Goal: Check status: Check status

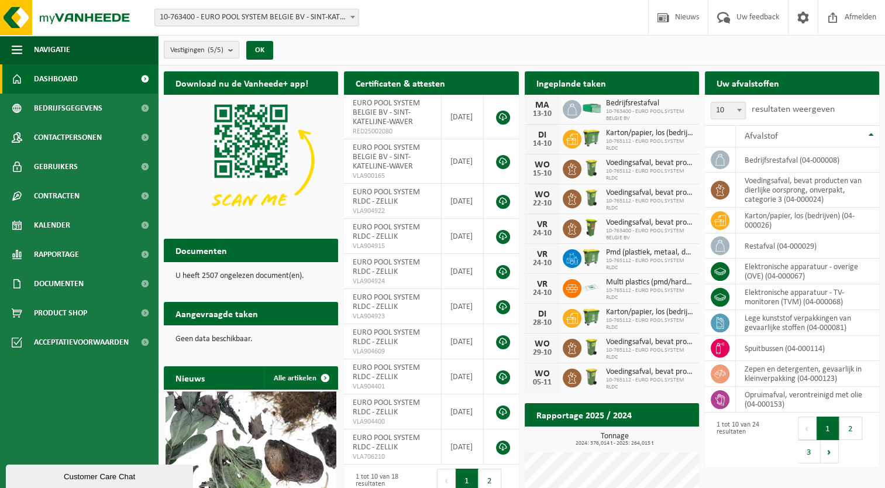
click at [221, 48] on count "(5/5)" at bounding box center [216, 50] width 16 height 8
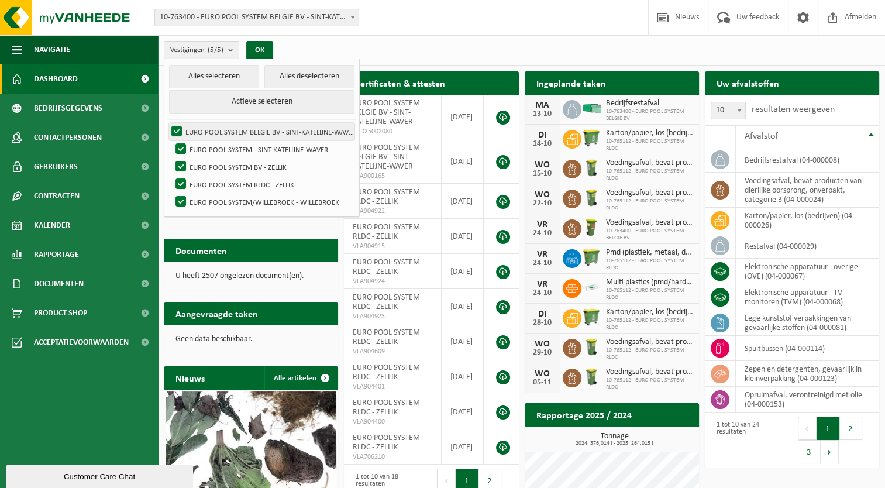
click at [173, 125] on label "EURO POOL SYSTEM BELGIE BV - SINT-KATELIJNE-WAVER" at bounding box center [261, 132] width 185 height 18
click at [167, 123] on input "EURO POOL SYSTEM BELGIE BV - SINT-KATELIJNE-WAVER" at bounding box center [167, 122] width 1 height 1
checkbox input "false"
click at [179, 147] on label "EURO POOL SYSTEM - SINT-KATELIJNE-WAVER" at bounding box center [263, 149] width 181 height 18
click at [171, 140] on input "EURO POOL SYSTEM - SINT-KATELIJNE-WAVER" at bounding box center [171, 140] width 1 height 1
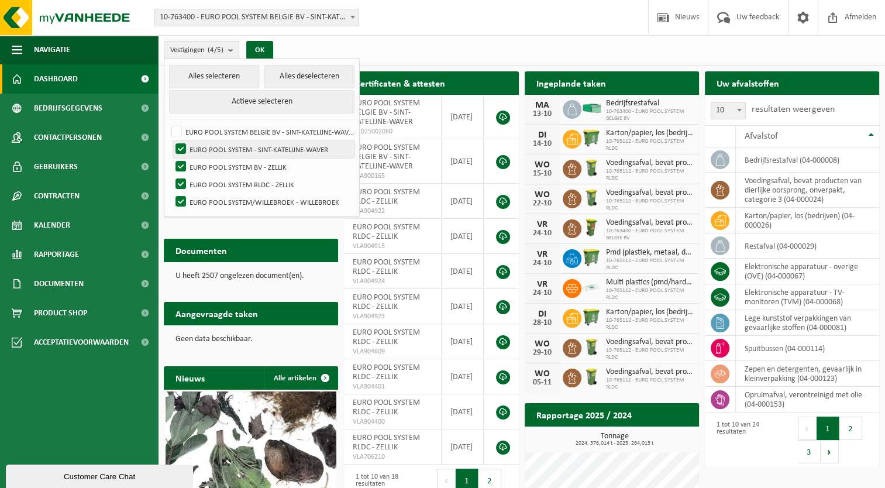
checkbox input "false"
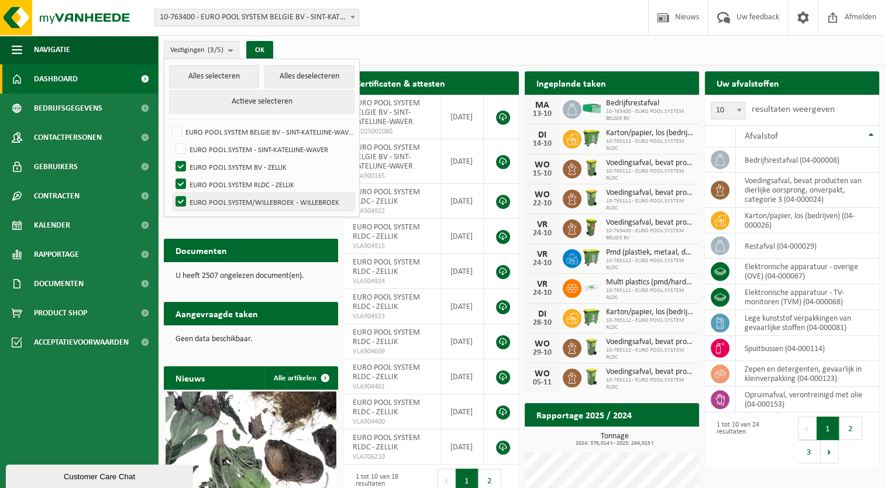
click at [180, 204] on label "EURO POOL SYSTEM/WILLEBROEK - WILLEBROEK" at bounding box center [263, 202] width 181 height 18
click at [171, 193] on input "EURO POOL SYSTEM/WILLEBROEK - WILLEBROEK" at bounding box center [171, 192] width 1 height 1
checkbox input "false"
click at [254, 53] on button "OK" at bounding box center [259, 50] width 27 height 19
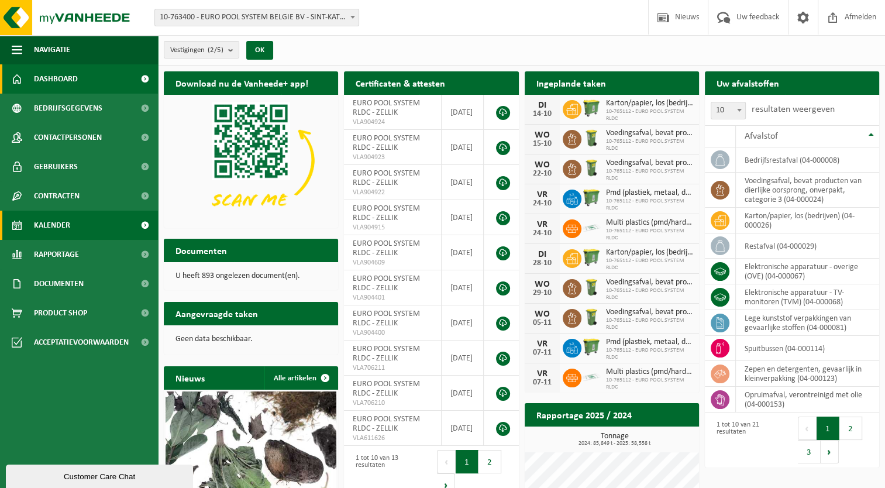
click at [70, 216] on link "Kalender" at bounding box center [79, 225] width 158 height 29
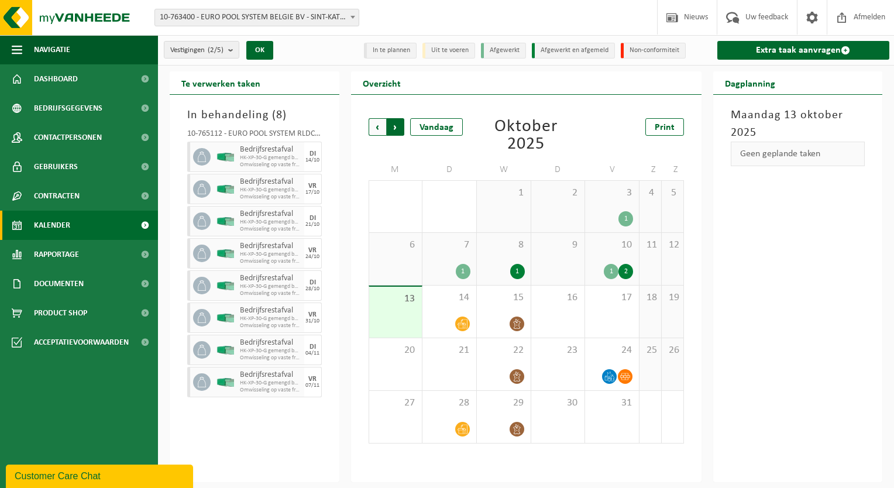
click at [375, 128] on span "Vorige" at bounding box center [378, 127] width 18 height 18
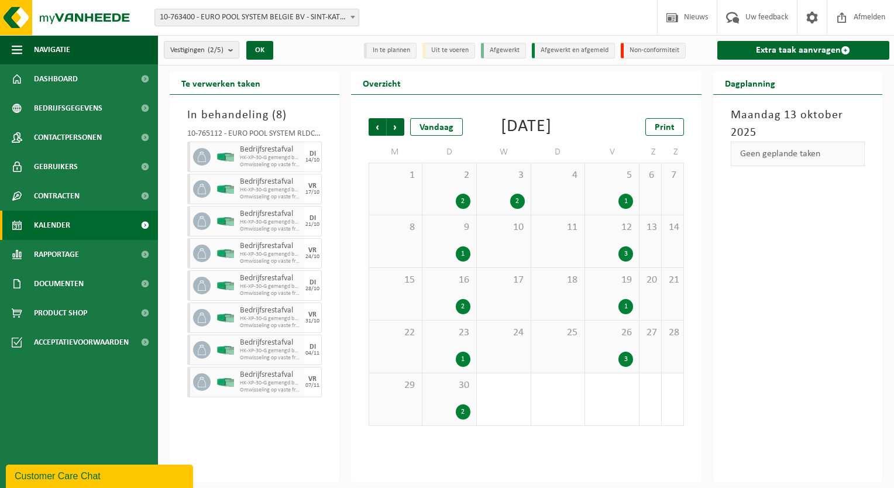
click at [503, 182] on span "3" at bounding box center [504, 175] width 42 height 13
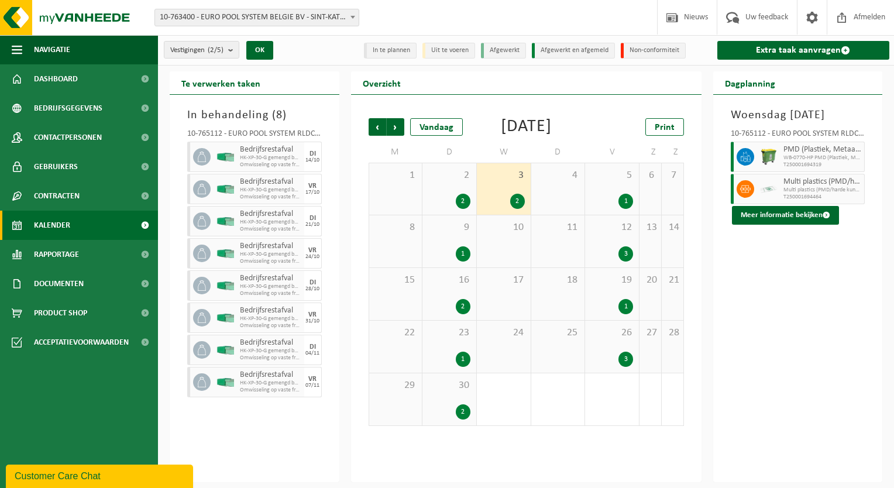
click at [596, 256] on div "12 3" at bounding box center [612, 241] width 54 height 52
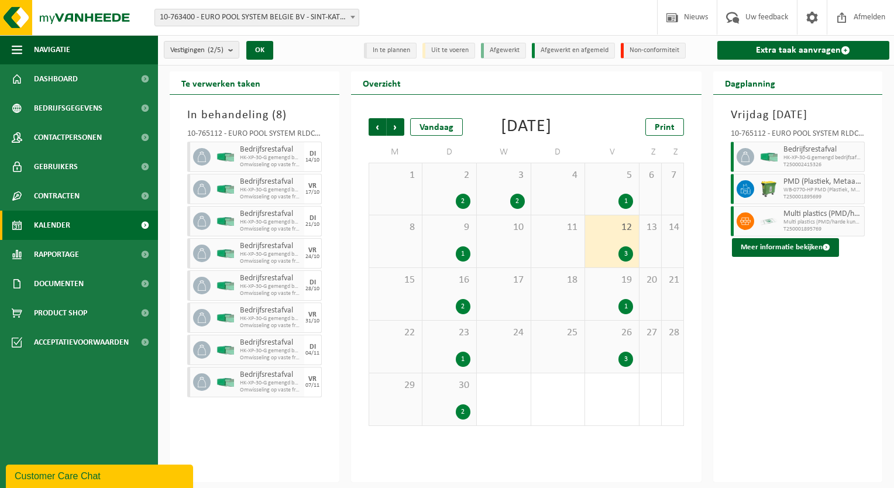
click at [607, 367] on div "3" at bounding box center [612, 359] width 42 height 15
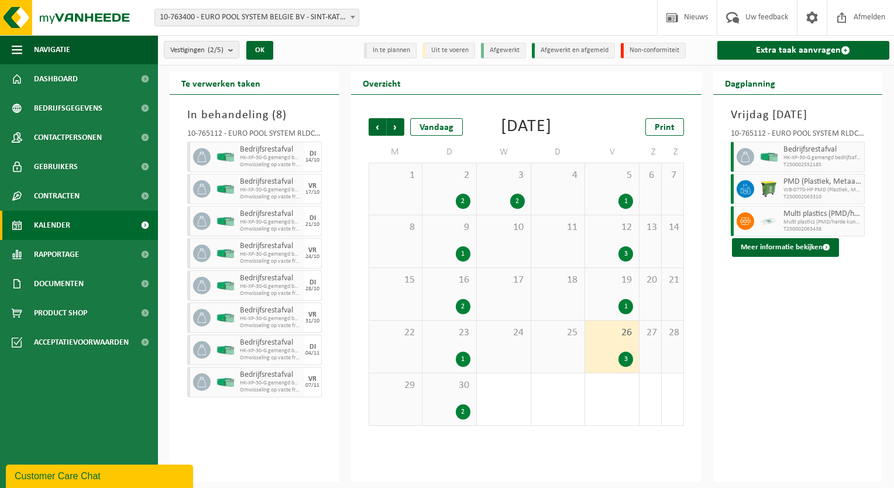
click at [508, 182] on span "3" at bounding box center [504, 175] width 42 height 13
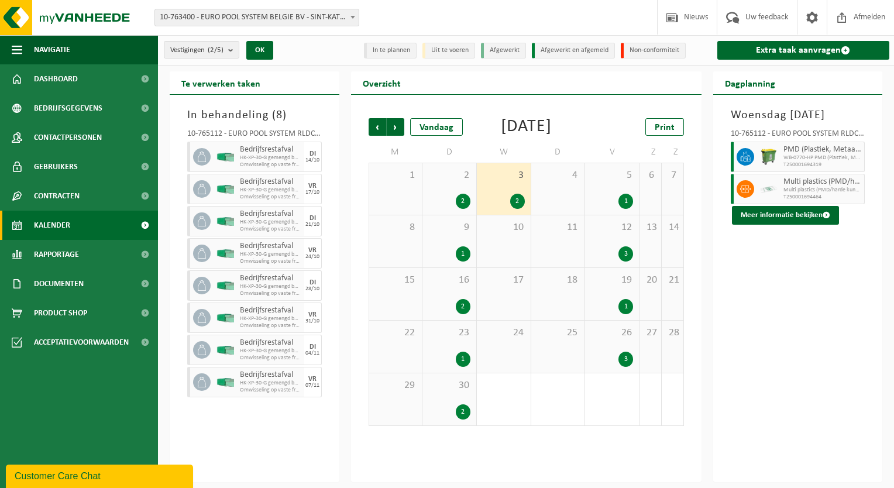
click at [611, 262] on div "3" at bounding box center [612, 253] width 42 height 15
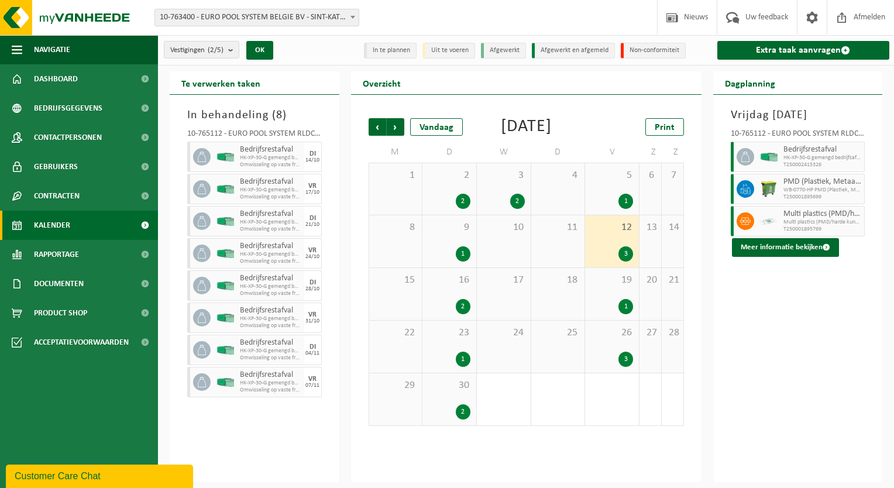
click at [611, 343] on div "26 3" at bounding box center [612, 347] width 54 height 52
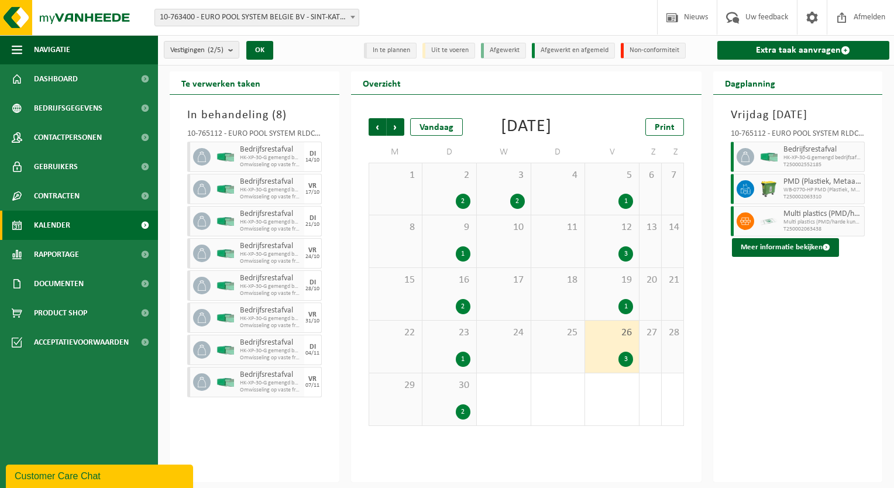
click at [614, 359] on div "26 3" at bounding box center [612, 347] width 54 height 52
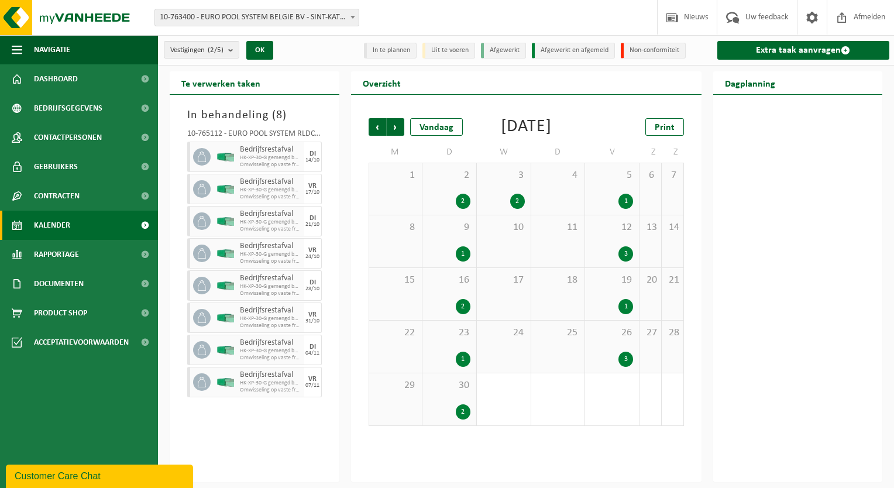
click at [614, 359] on div "26 3" at bounding box center [612, 347] width 54 height 52
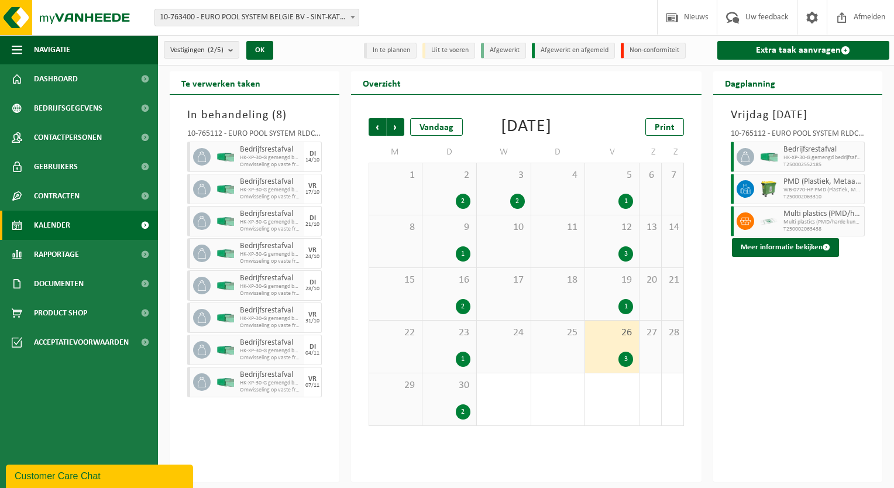
click at [496, 207] on div "3 2" at bounding box center [504, 188] width 54 height 51
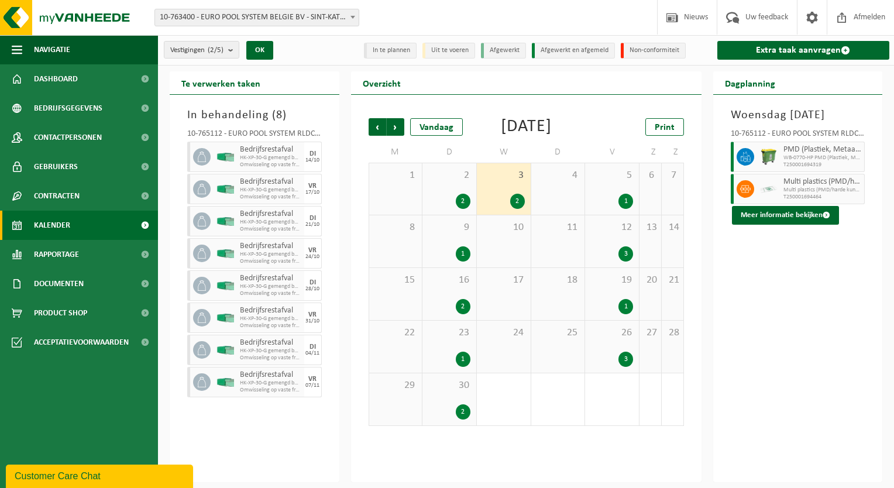
click at [452, 200] on div "2 2" at bounding box center [449, 188] width 54 height 51
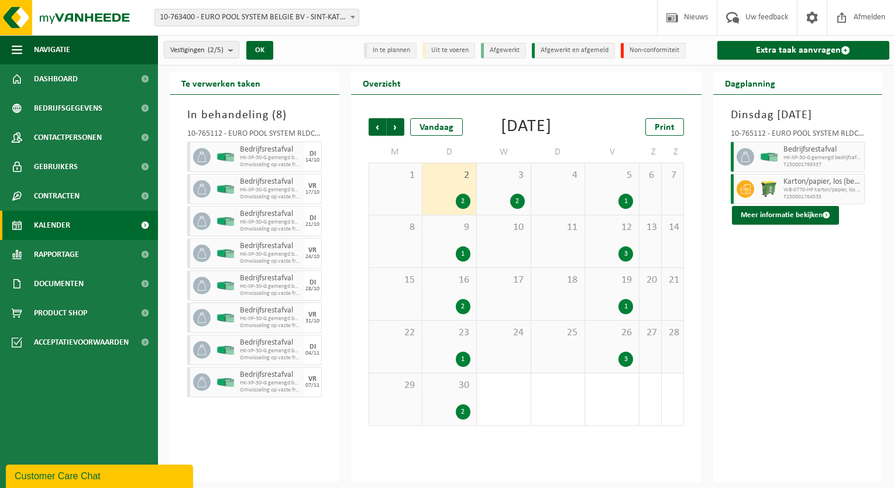
click at [611, 262] on div "3" at bounding box center [612, 253] width 42 height 15
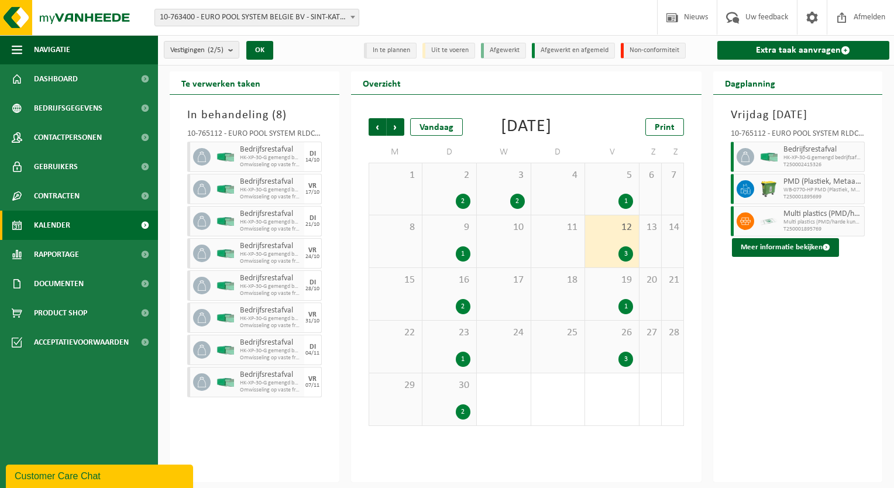
click at [442, 287] on span "16" at bounding box center [449, 280] width 42 height 13
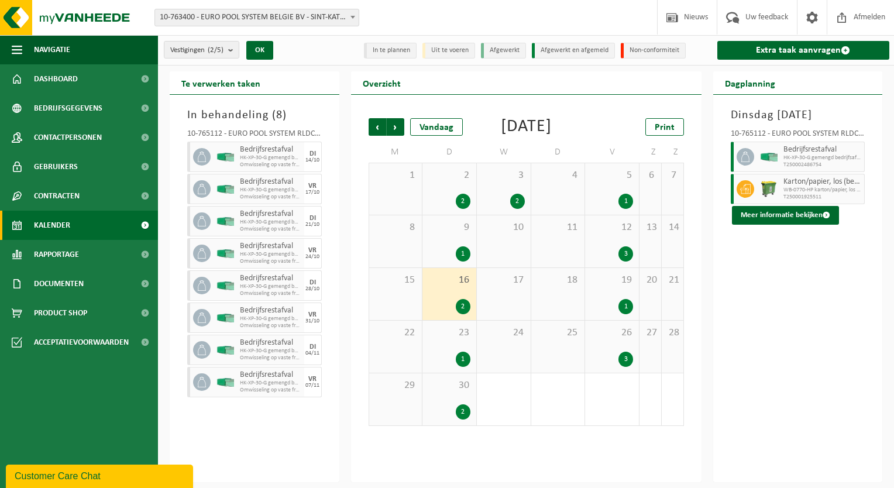
click at [448, 392] on span "30" at bounding box center [449, 385] width 42 height 13
